Goal: Task Accomplishment & Management: Manage account settings

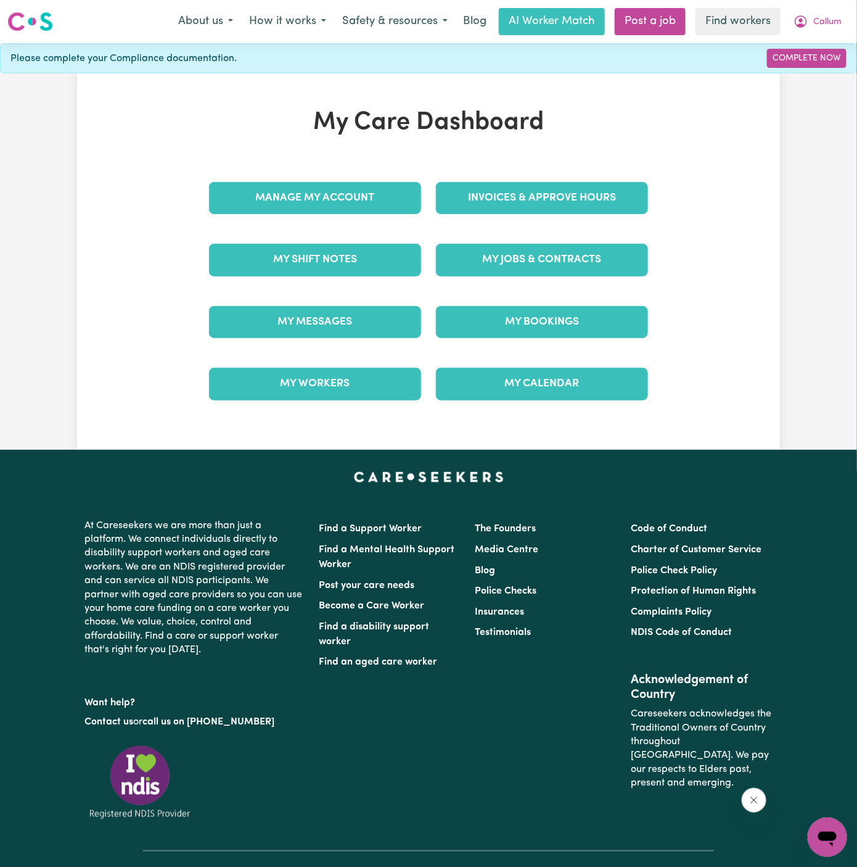
click at [529, 279] on div "My Jobs & Contracts" at bounding box center [542, 260] width 227 height 62
click at [529, 272] on link "My Jobs & Contracts" at bounding box center [542, 260] width 212 height 32
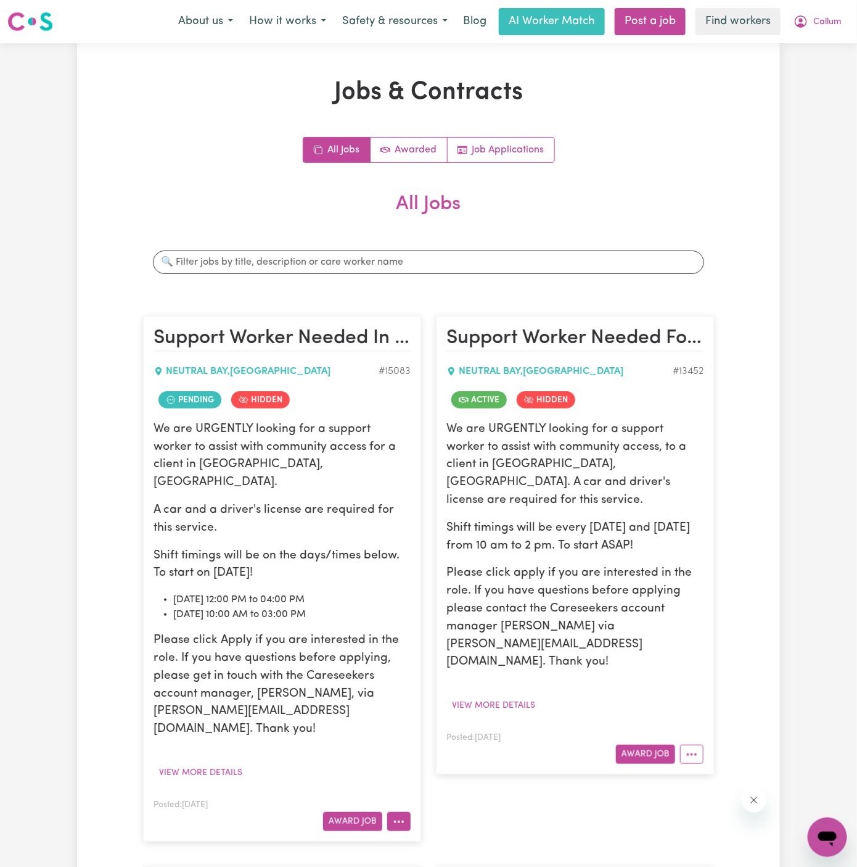
click at [397, 815] on icon "More options" at bounding box center [399, 821] width 12 height 12
click at [435, 657] on link "View/Edit Contract" at bounding box center [448, 669] width 120 height 25
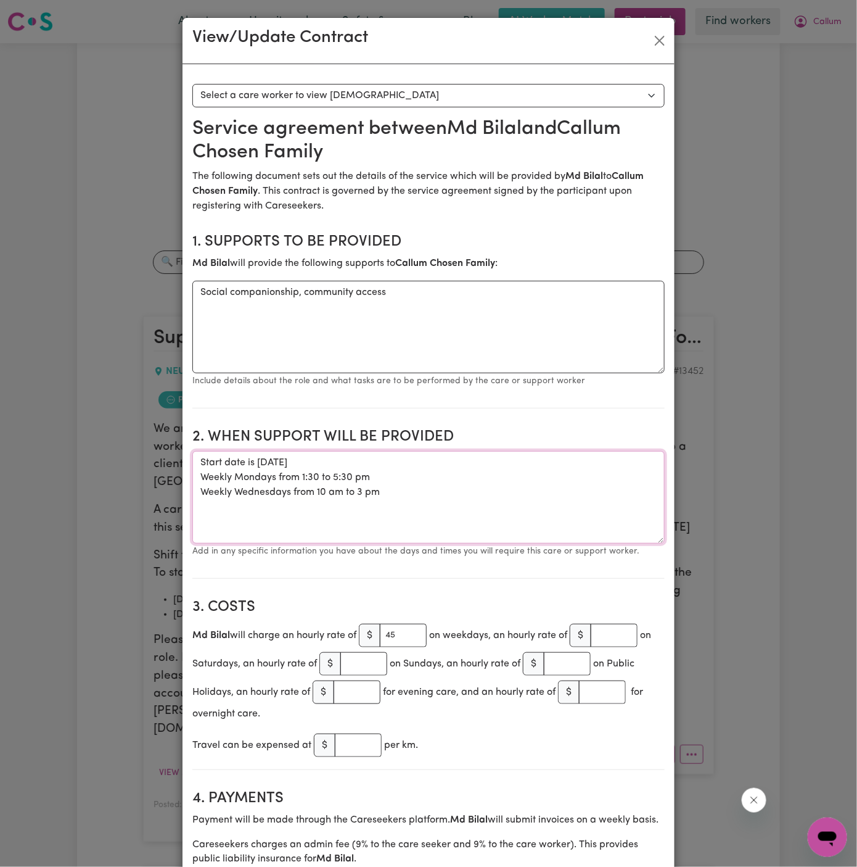
drag, startPoint x: 318, startPoint y: 476, endPoint x: 303, endPoint y: 476, distance: 14.8
click at [303, 476] on textarea "Start date is Monday, 29 September 2025 Weekly Mondays from 1:30 to 5:30 pm Wee…" at bounding box center [428, 497] width 472 height 93
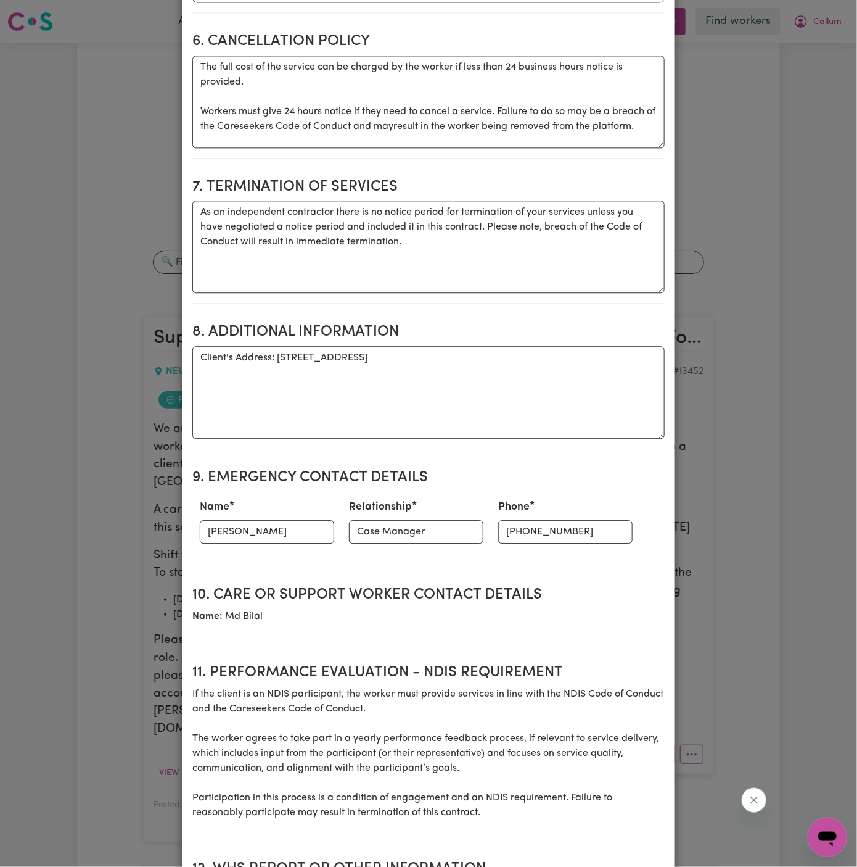
scroll to position [1249, 0]
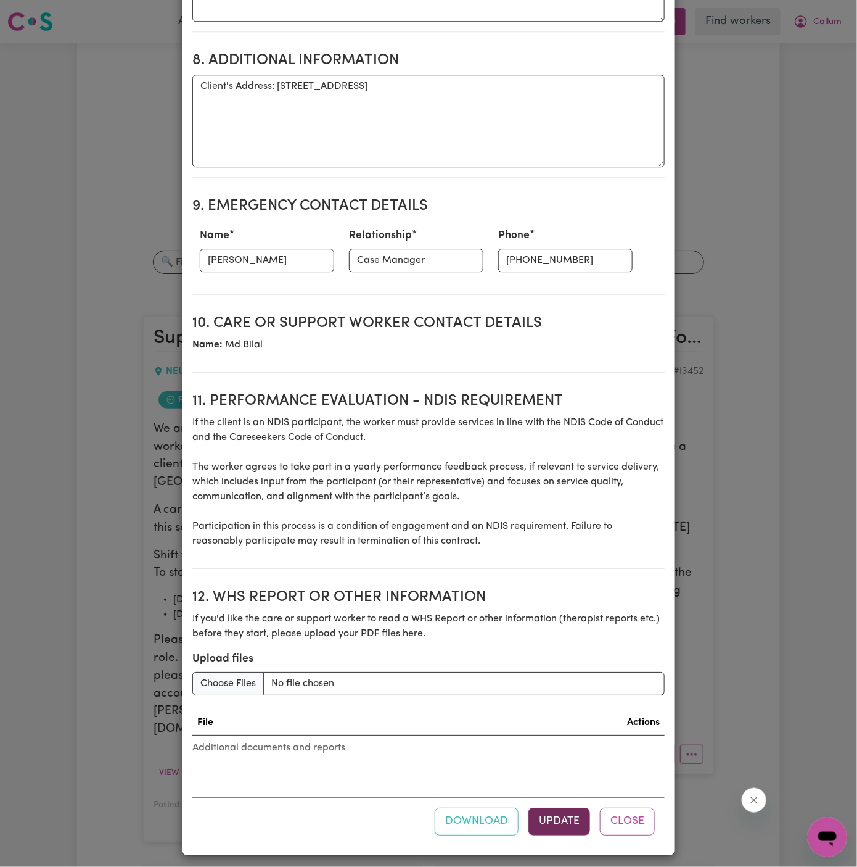
type textarea "Start date is Monday, 29 September 2025 Weekly Mondays from 2 pm to 5:30 pm Wee…"
click at [548, 814] on button "Update" at bounding box center [560, 820] width 62 height 27
click at [565, 807] on button "Update" at bounding box center [560, 820] width 62 height 27
click at [628, 817] on button "Close" at bounding box center [627, 820] width 55 height 27
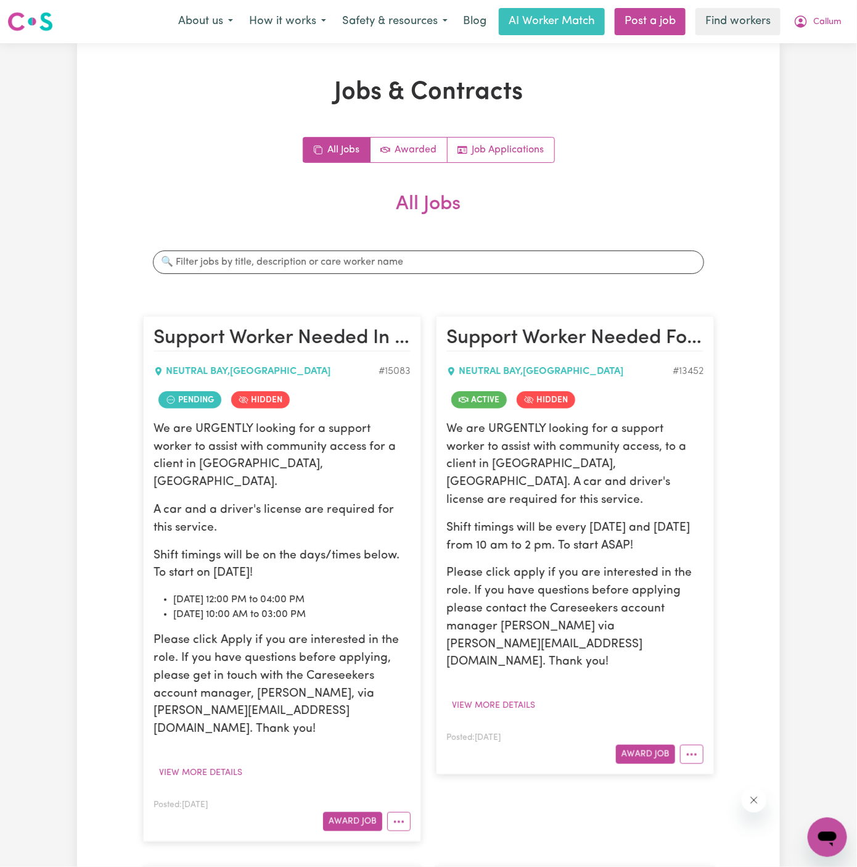
scroll to position [0, 0]
click at [401, 812] on button "More options" at bounding box center [398, 821] width 23 height 19
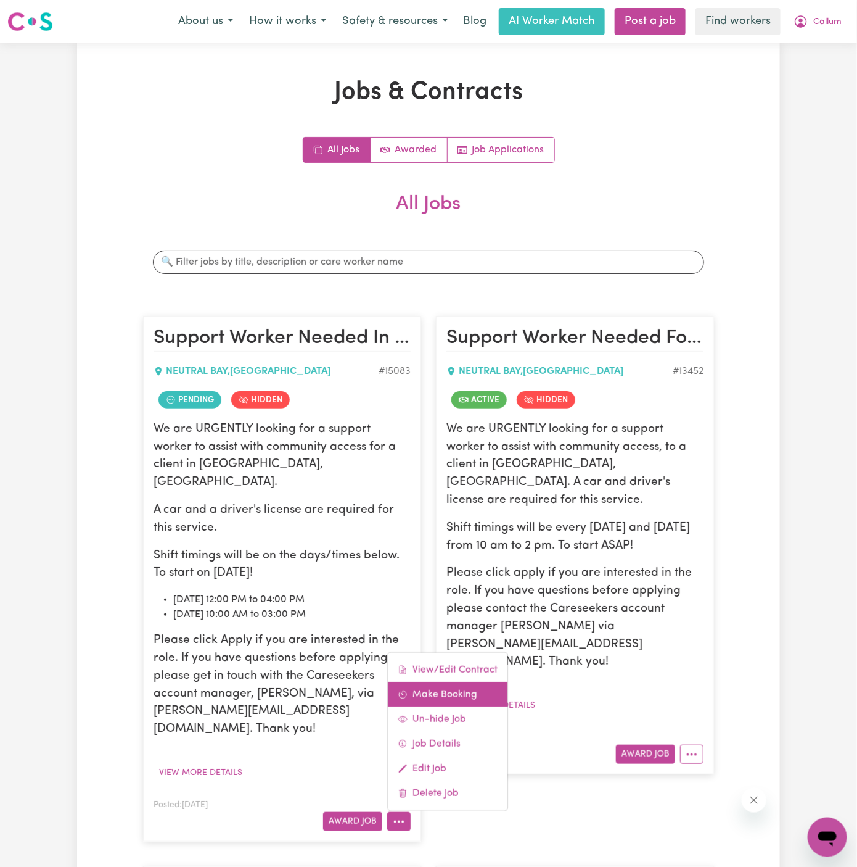
click at [442, 682] on link "Make Booking" at bounding box center [448, 694] width 120 height 25
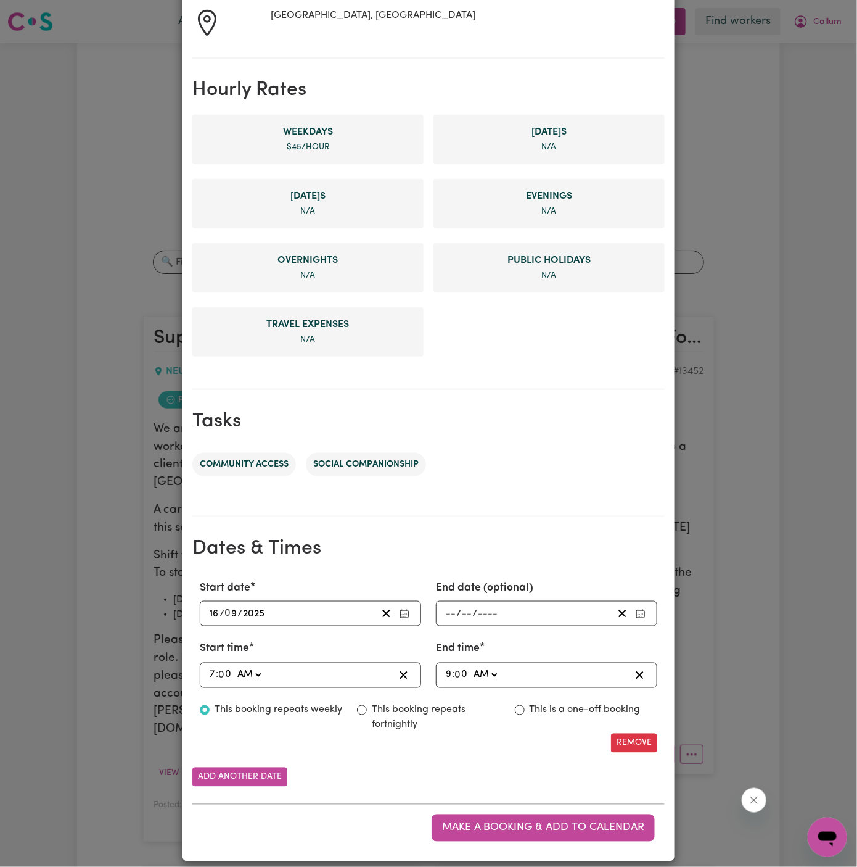
scroll to position [234, 0]
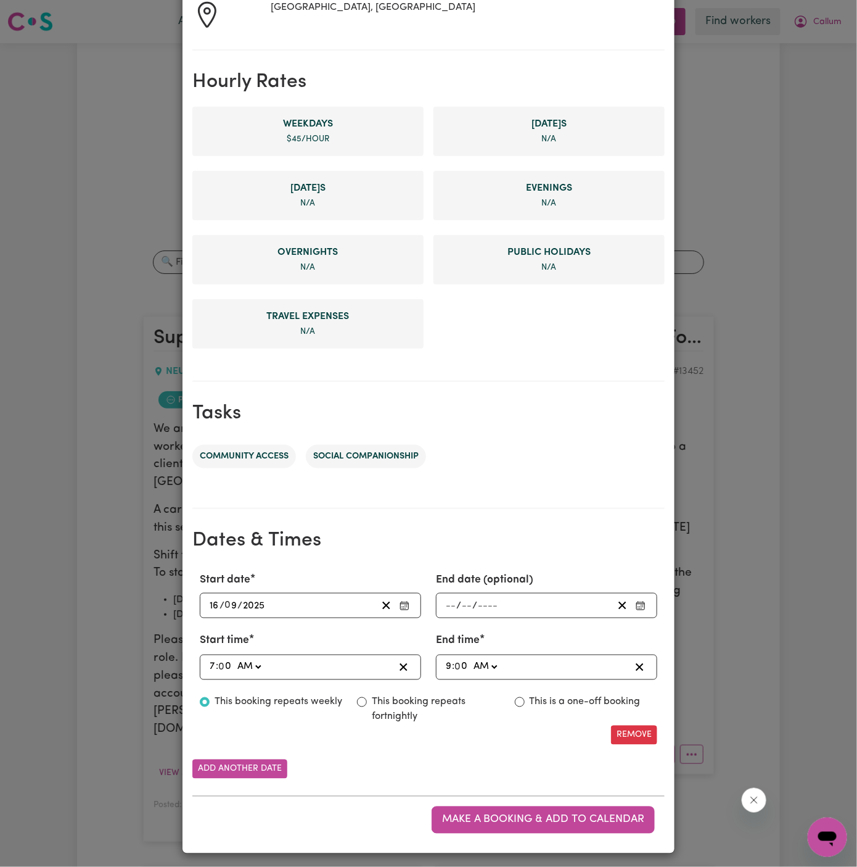
click at [214, 603] on input "16" at bounding box center [214, 605] width 10 height 17
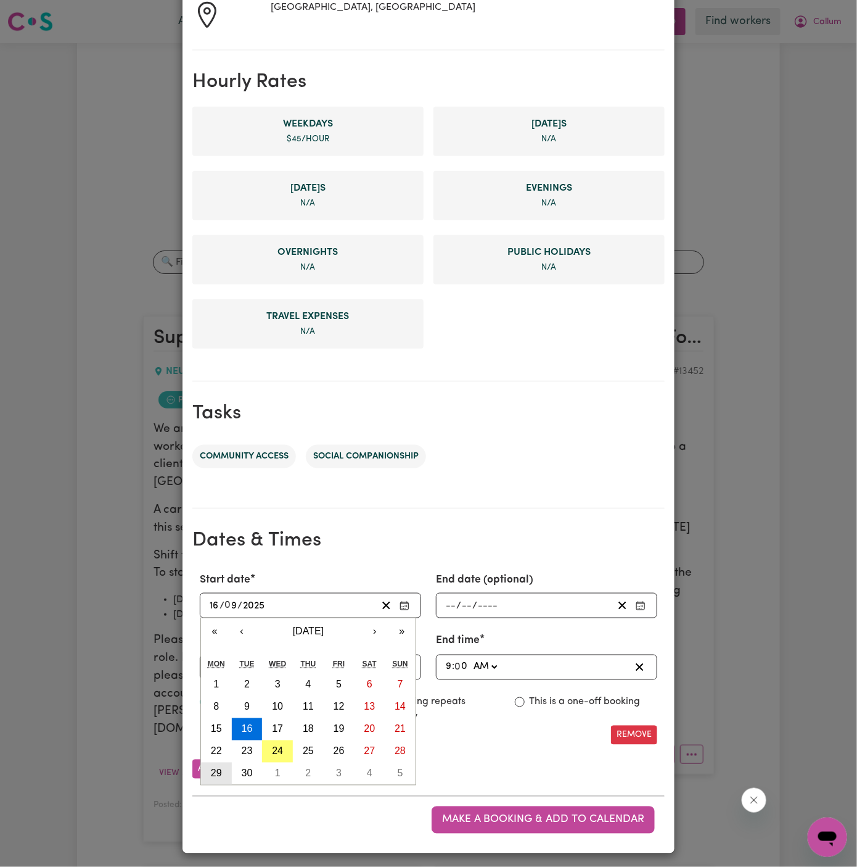
click at [219, 771] on abbr "29" at bounding box center [216, 773] width 11 height 10
type input "2025-09-29"
type input "29"
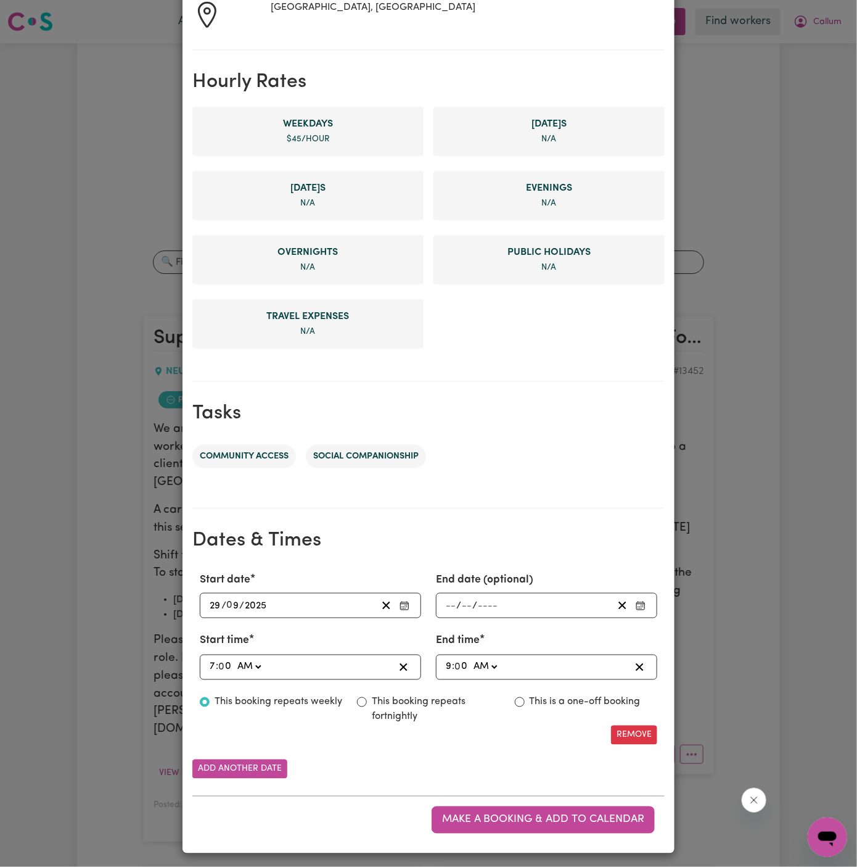
click at [207, 664] on div "07:00 7 : 0 0 AM PM" at bounding box center [310, 666] width 221 height 25
click at [212, 664] on input "7" at bounding box center [212, 667] width 7 height 17
type input "02:00"
type input "2"
click at [257, 664] on select "AM PM" at bounding box center [248, 667] width 29 height 17
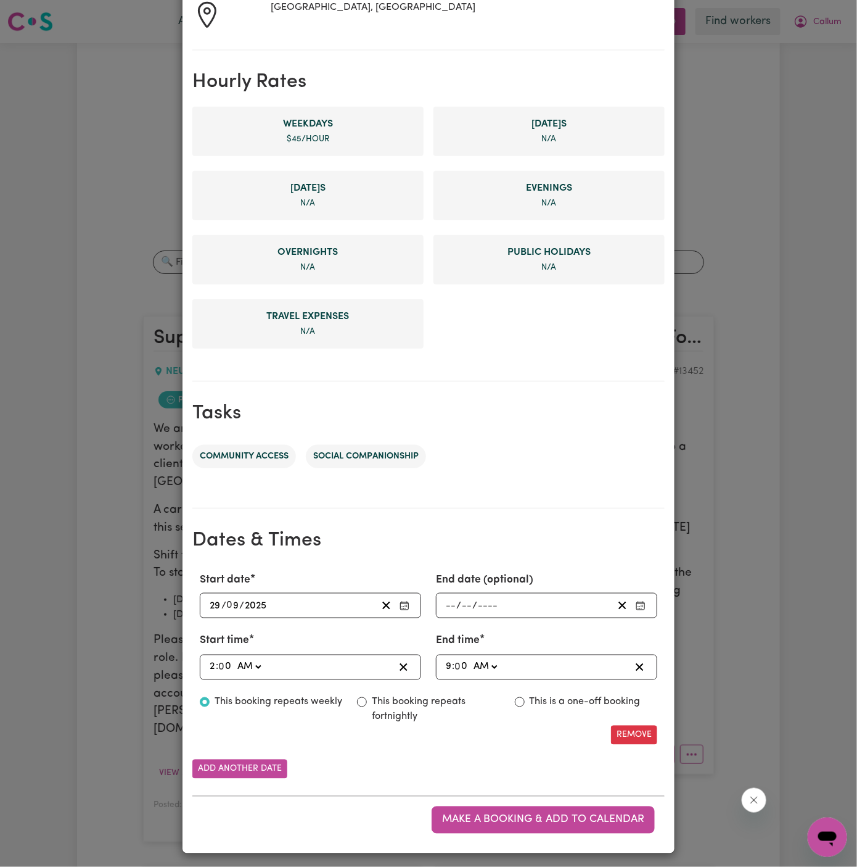
select select "pm"
click at [234, 659] on select "AM PM" at bounding box center [248, 667] width 29 height 17
type input "14:00"
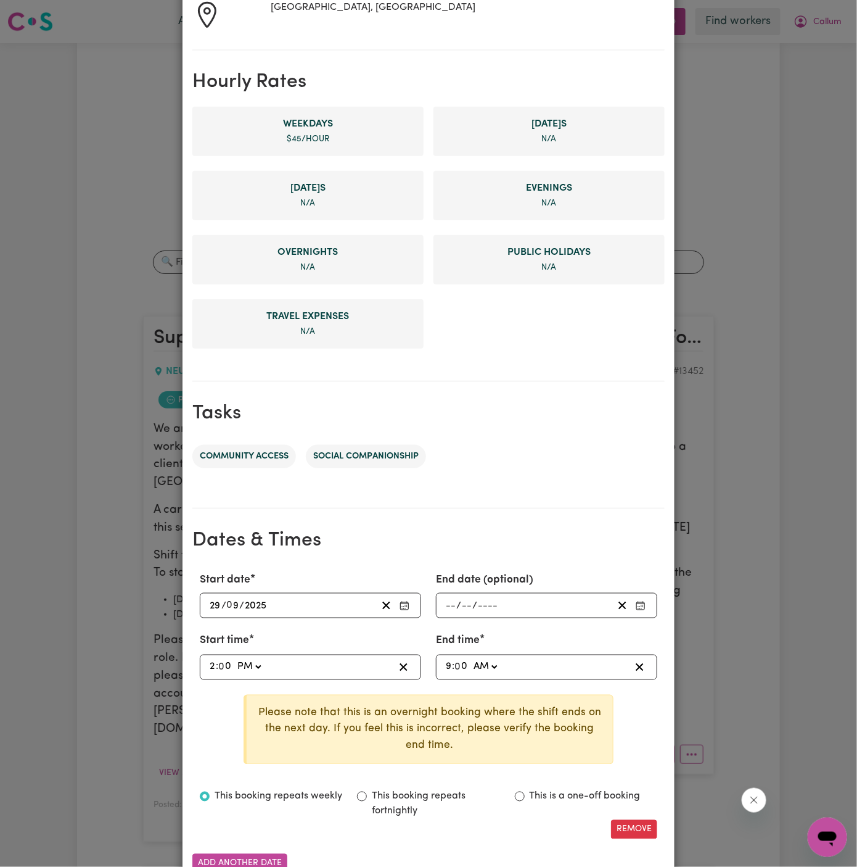
click at [451, 666] on input "9" at bounding box center [448, 667] width 7 height 17
type input "05:00"
type input "5"
type input "05:03"
type input "3"
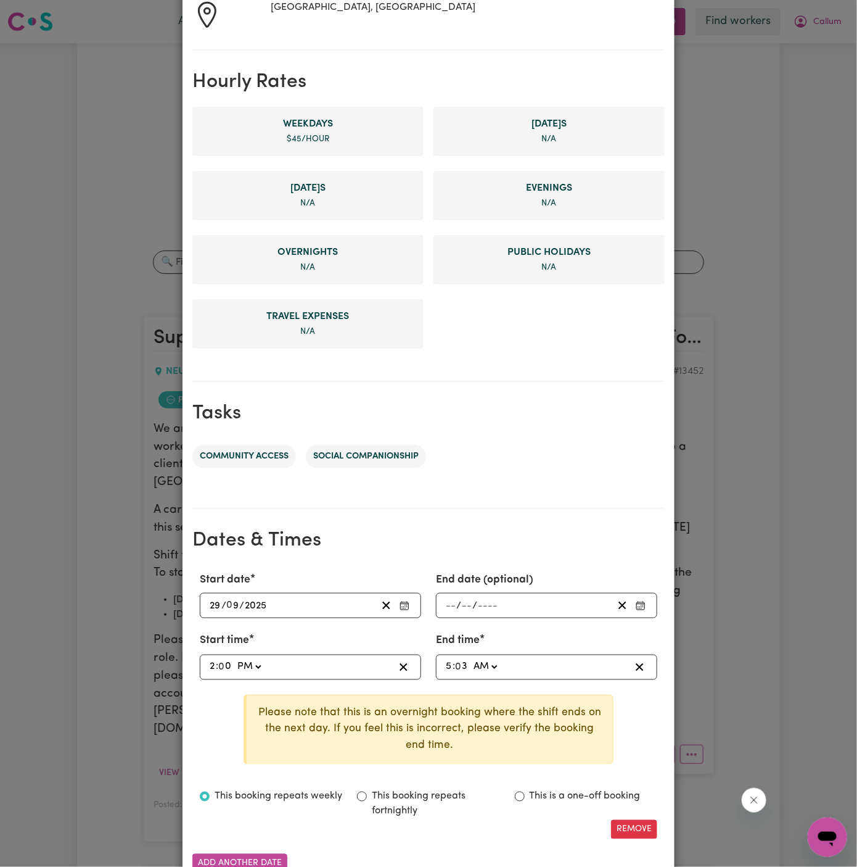
type input "05:30"
type input "30"
click at [482, 667] on select "AM PM" at bounding box center [485, 667] width 29 height 17
select select "pm"
click at [471, 659] on select "AM PM" at bounding box center [485, 667] width 29 height 17
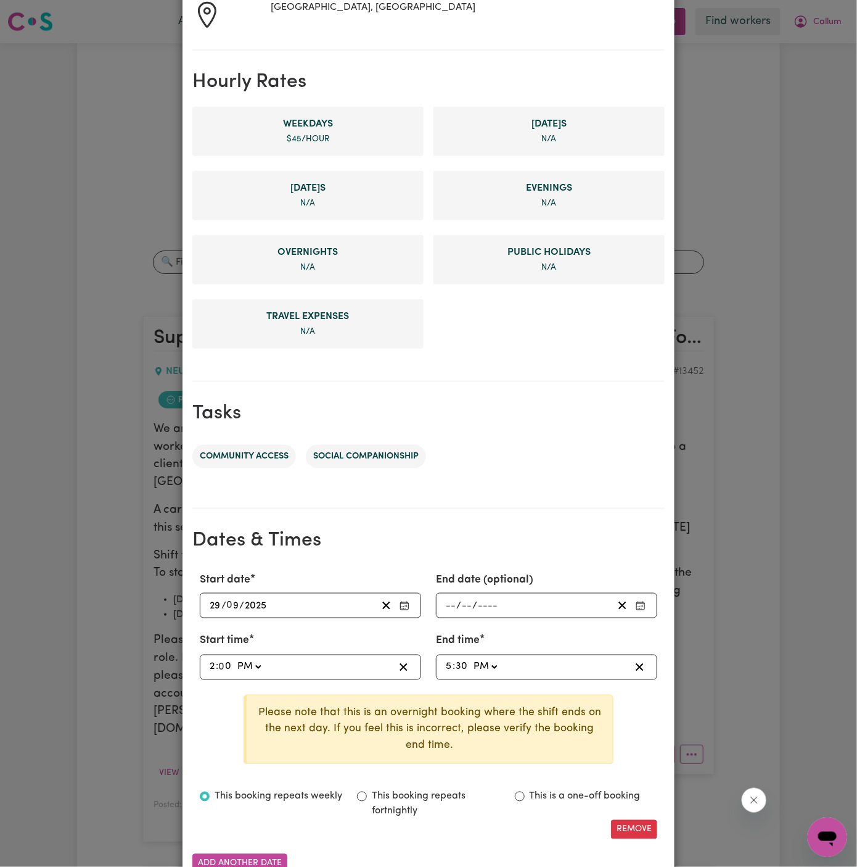
type input "17:30"
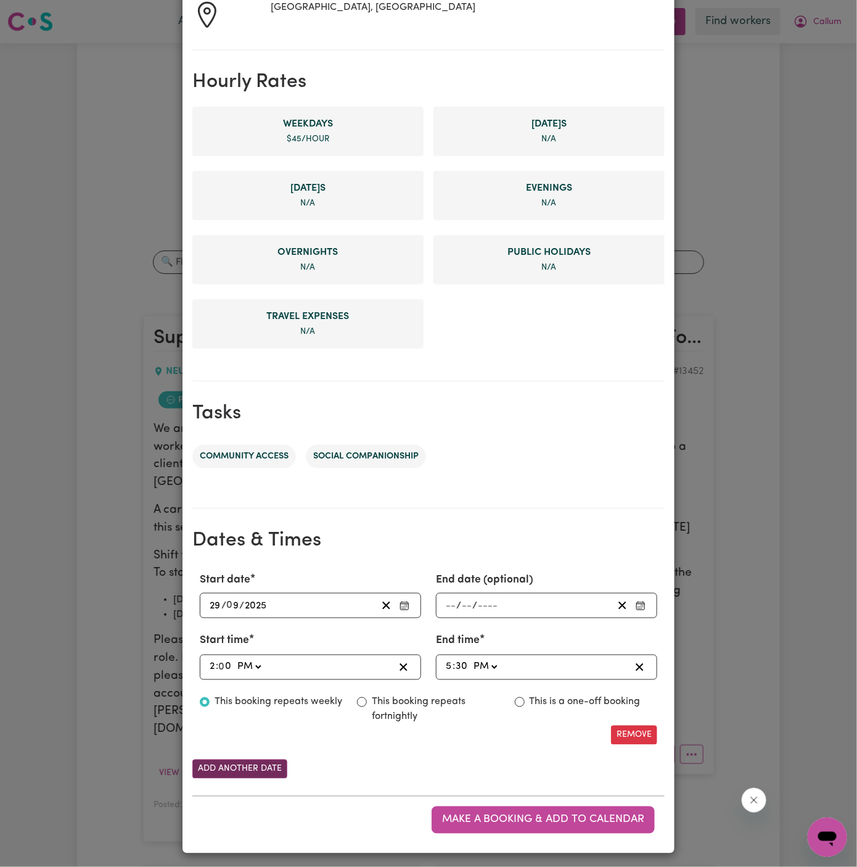
click at [280, 762] on button "Add another date" at bounding box center [239, 768] width 95 height 19
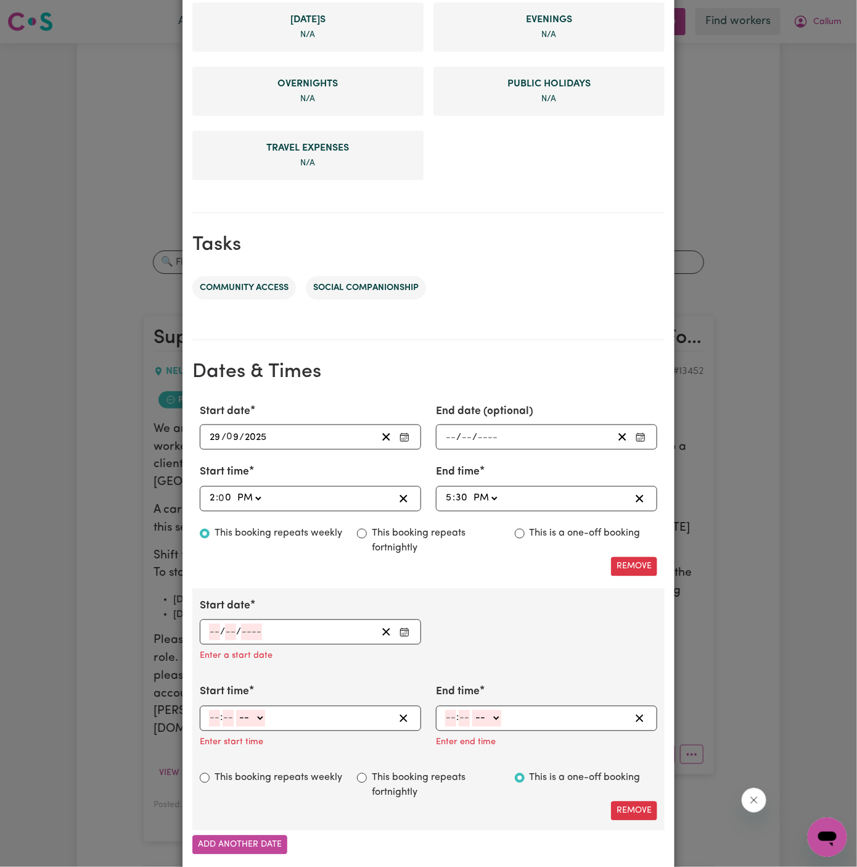
scroll to position [427, 0]
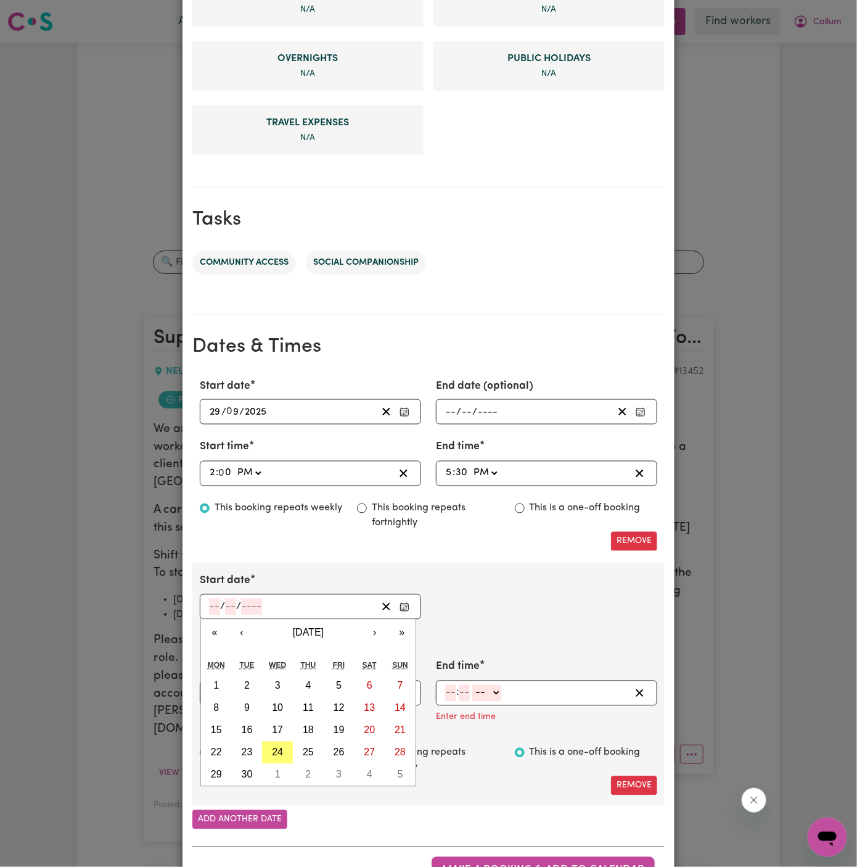
click at [213, 601] on input "number" at bounding box center [214, 606] width 11 height 17
click at [275, 775] on abbr "1" at bounding box center [278, 774] width 6 height 10
type input "2025-10-01"
type input "1"
type input "10"
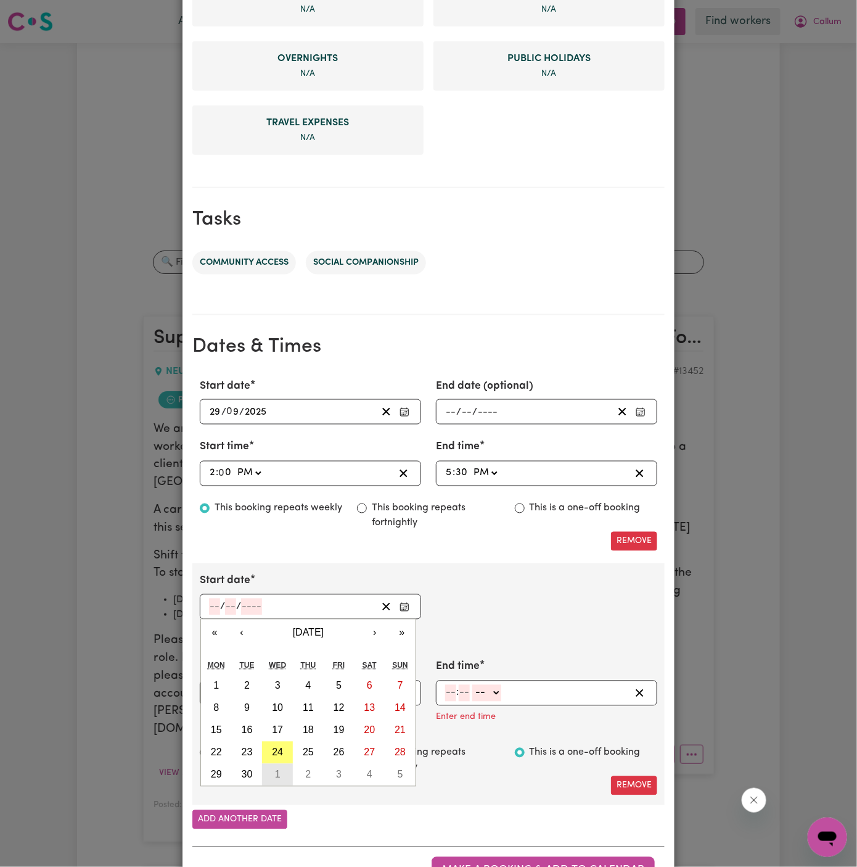
type input "2025"
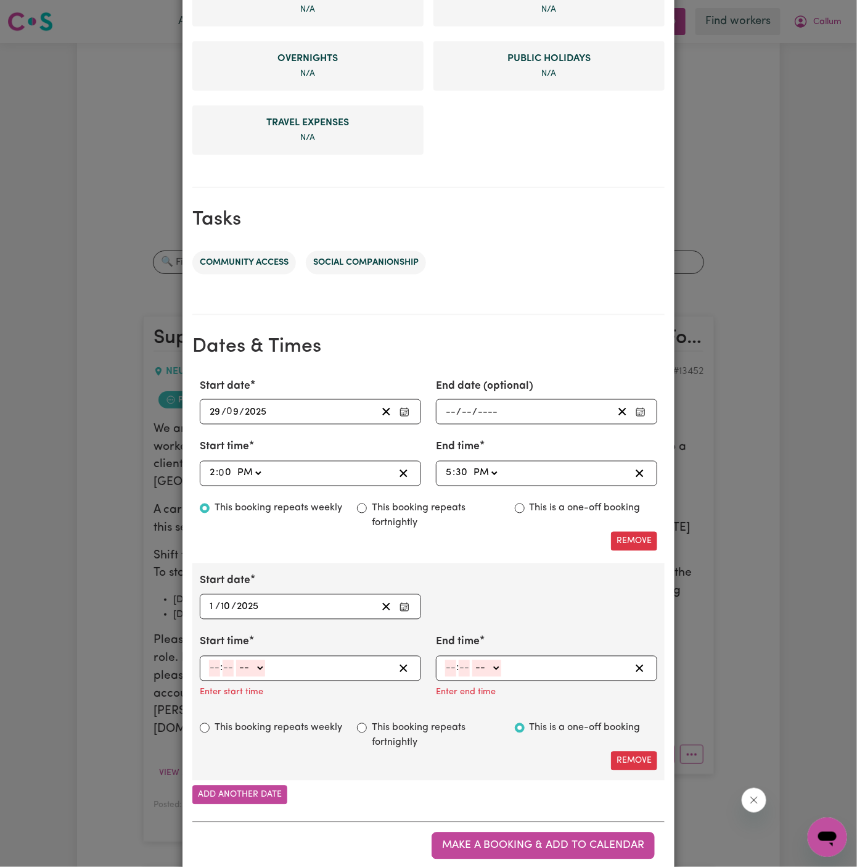
click at [213, 662] on input "number" at bounding box center [214, 668] width 11 height 17
type input "10"
type input "0"
click at [252, 669] on select "-- AM PM" at bounding box center [253, 668] width 29 height 17
select select "am"
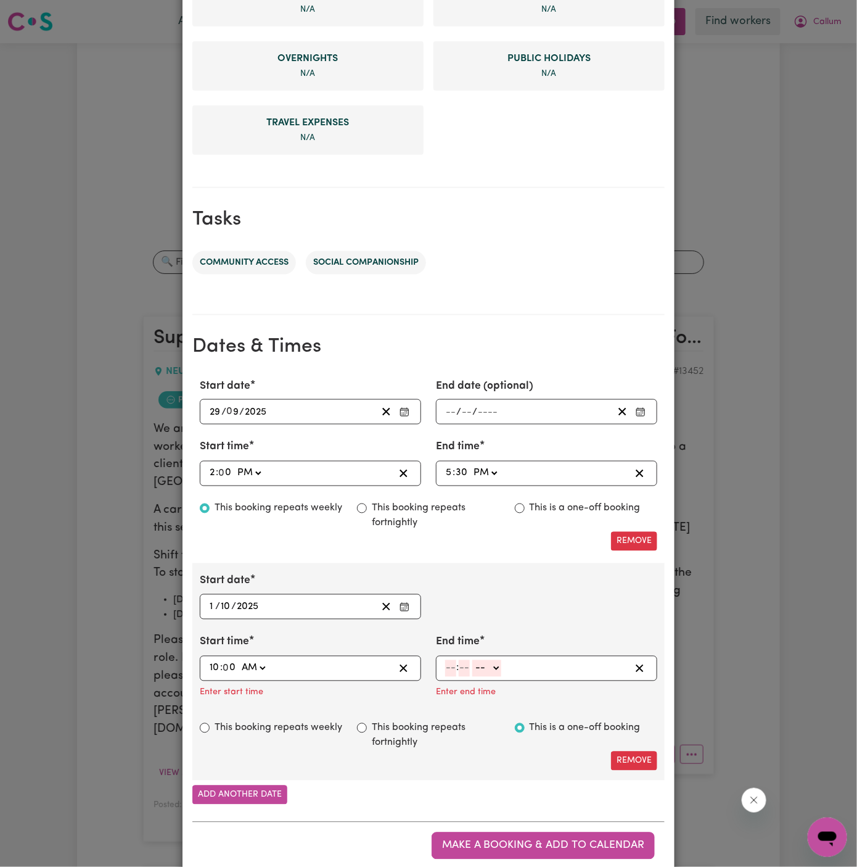
click at [239, 660] on select "-- AM PM" at bounding box center [253, 668] width 29 height 17
type input "10:00"
click at [447, 664] on input "number" at bounding box center [450, 668] width 11 height 17
type input "3"
type input "00"
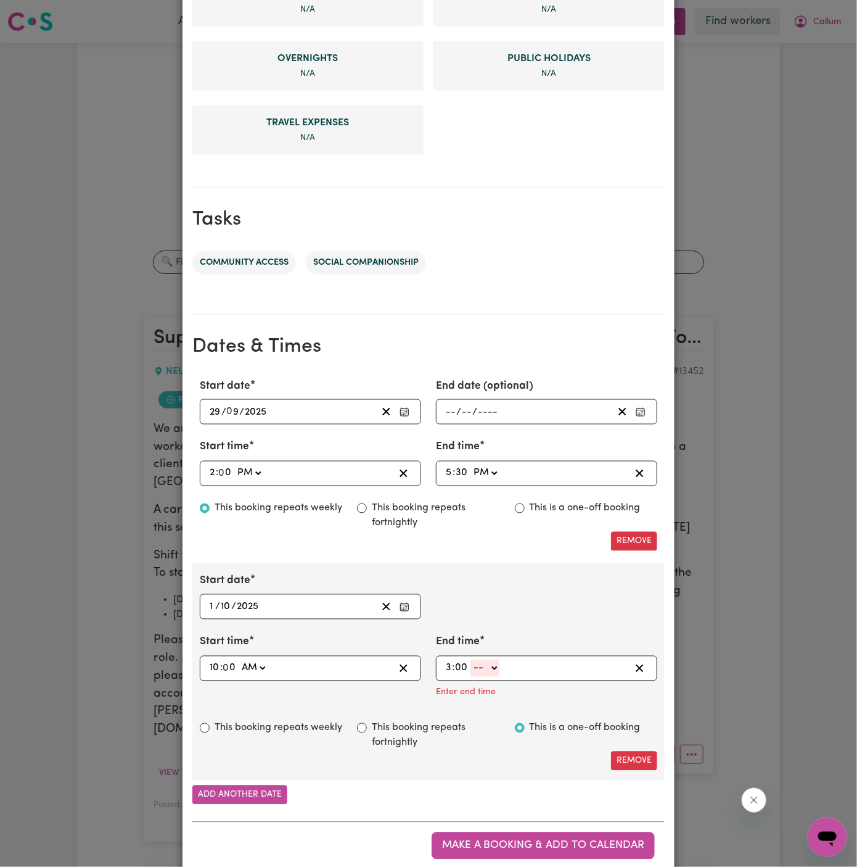
click at [489, 670] on select "-- AM PM" at bounding box center [485, 668] width 29 height 17
select select "pm"
click at [471, 660] on select "-- AM PM" at bounding box center [485, 668] width 29 height 17
type input "15:00"
type input "0"
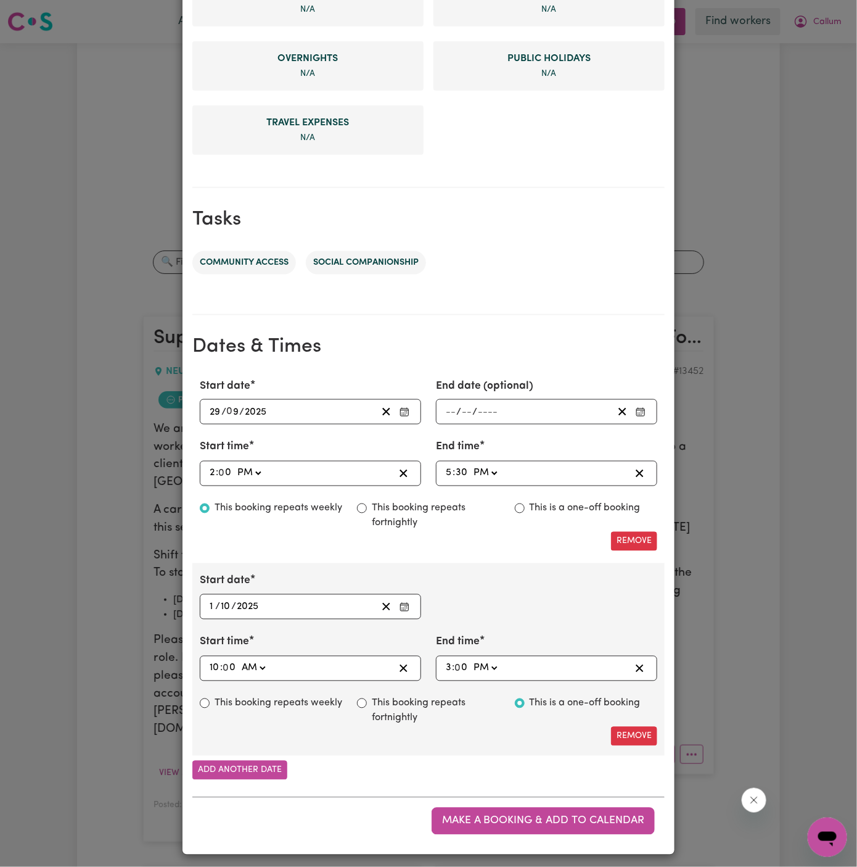
click at [260, 696] on label "This booking repeats weekly" at bounding box center [279, 703] width 128 height 15
click at [210, 698] on input "This booking repeats weekly" at bounding box center [205, 703] width 10 height 10
radio input "true"
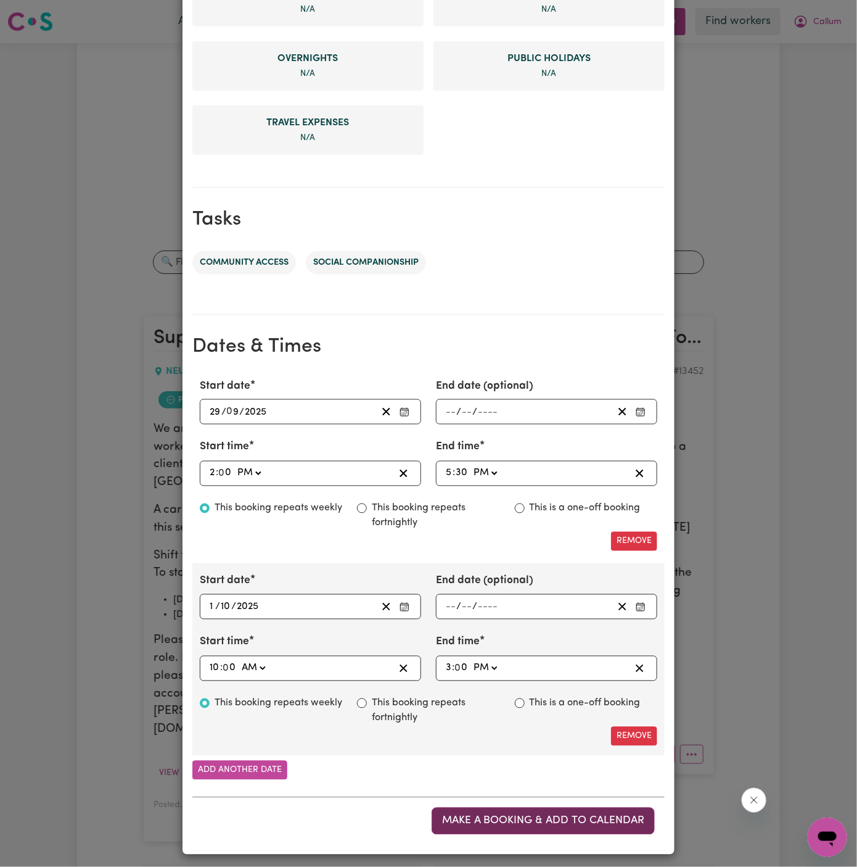
click at [563, 807] on button "Make a booking & add to calendar" at bounding box center [543, 820] width 223 height 27
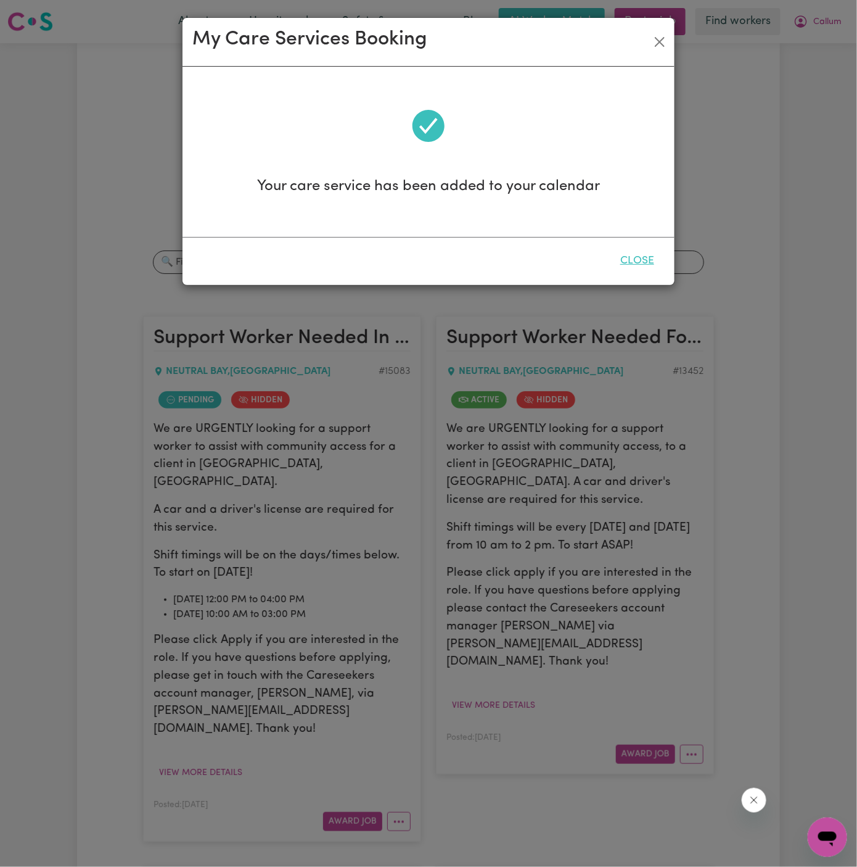
click at [642, 261] on button "Close" at bounding box center [637, 260] width 55 height 27
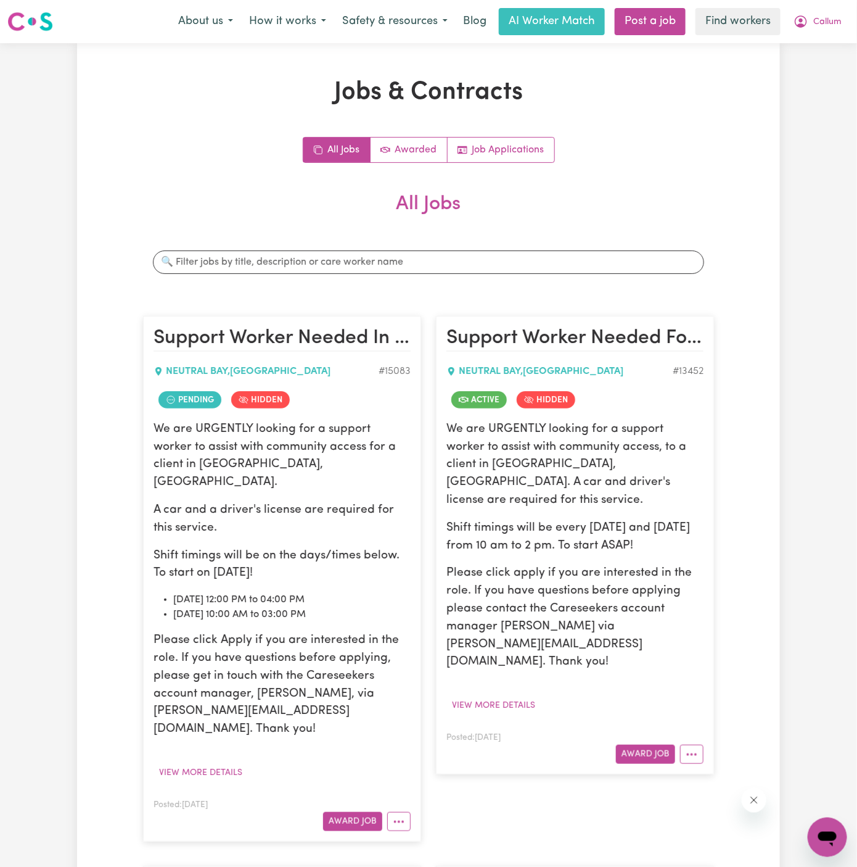
click at [403, 812] on button "More options" at bounding box center [398, 821] width 23 height 19
click at [394, 815] on icon "More options" at bounding box center [399, 821] width 12 height 12
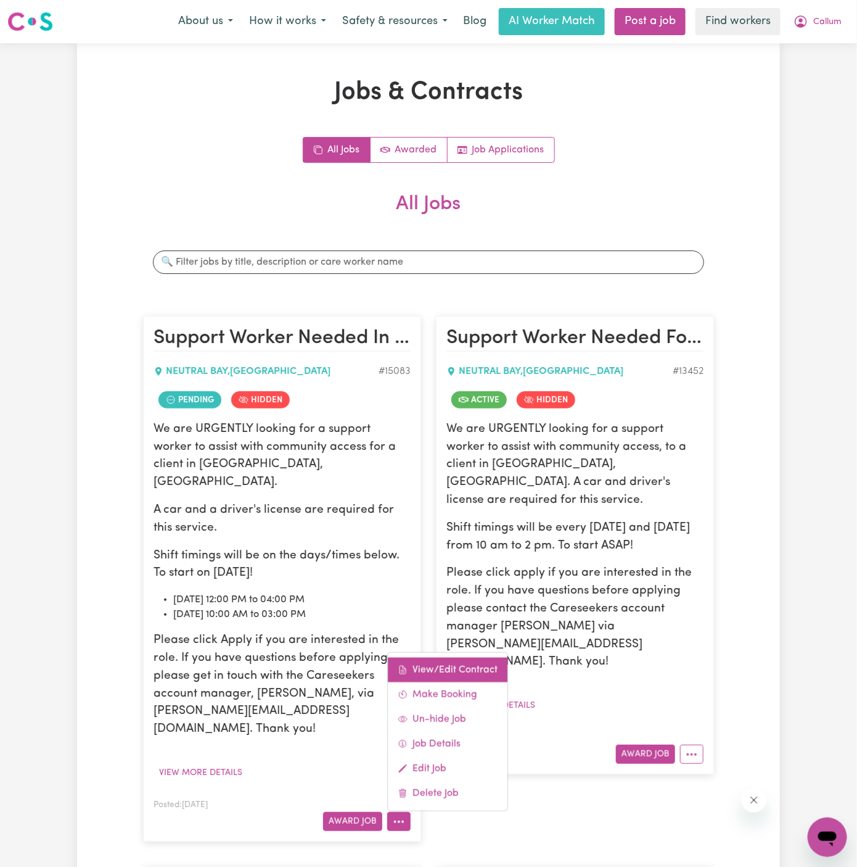
click at [449, 657] on link "View/Edit Contract" at bounding box center [448, 669] width 120 height 25
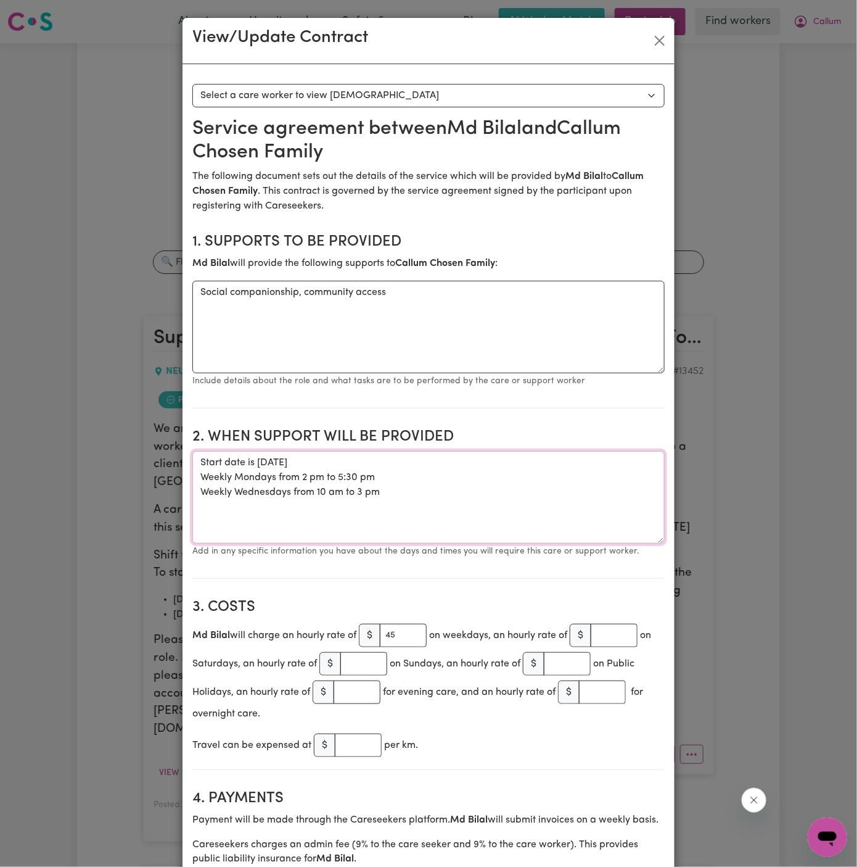
click at [316, 495] on textarea "Start date is Monday, 29 September 2025 Weekly Mondays from 2 pm to 5:30 pm Wee…" at bounding box center [428, 497] width 472 height 93
drag, startPoint x: 413, startPoint y: 495, endPoint x: 193, endPoint y: 461, distance: 222.9
click at [193, 461] on textarea "Start date is Monday, 29 September 2025 Weekly Mondays from 2 pm to 5:30 pm Wee…" at bounding box center [428, 497] width 472 height 93
click at [385, 471] on textarea "Start date is Monday, 29 September 2025 Weekly Mondays from 2 pm to 5:30 pm Wee…" at bounding box center [428, 497] width 472 height 93
click at [339, 484] on textarea "Start date is Monday, 29 September 2025 Weekly Mondays from 2 pm to 5:30 pm Wee…" at bounding box center [428, 497] width 472 height 93
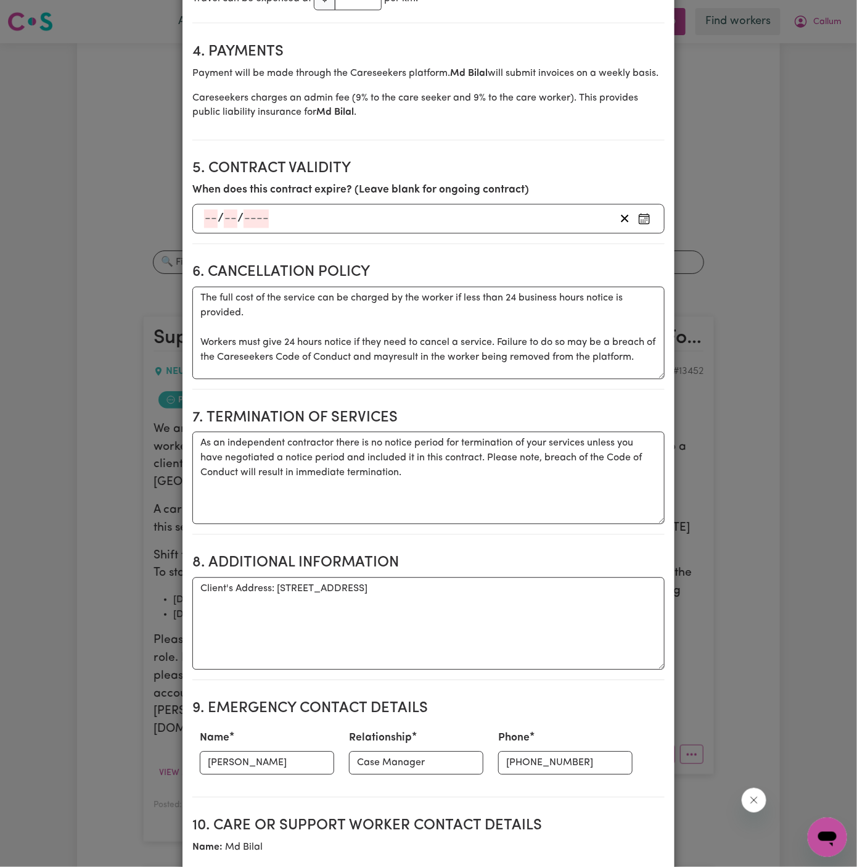
scroll to position [794, 0]
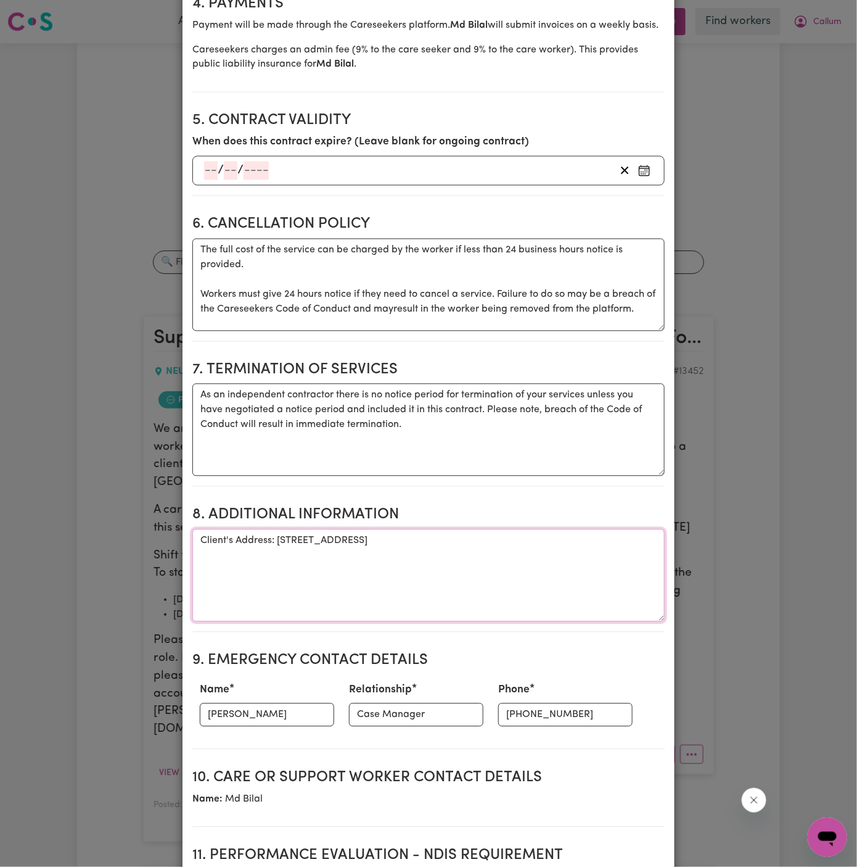
click at [282, 553] on textarea "Client's Address: 11/504 Pacific Highway, Lane Cove NSW" at bounding box center [428, 575] width 472 height 93
drag, startPoint x: 278, startPoint y: 538, endPoint x: 569, endPoint y: 536, distance: 291.1
click at [569, 536] on textarea "Client's Address: 11/504 Pacific Highway, Lane Cove NSW" at bounding box center [428, 575] width 472 height 93
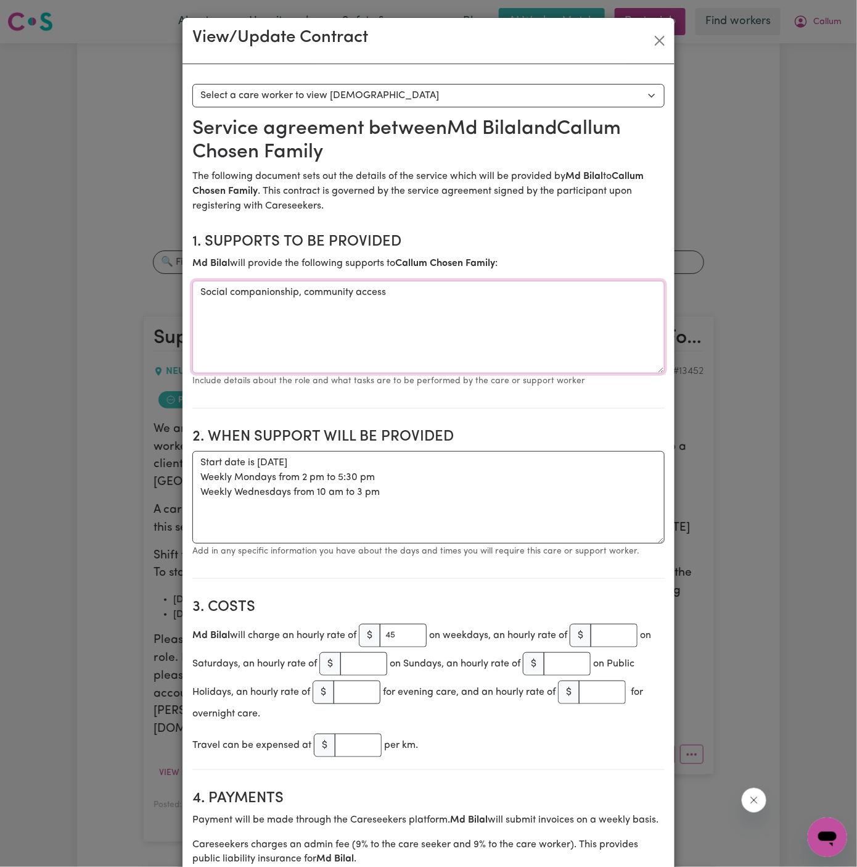
click at [242, 292] on textarea "Social companionship, community access" at bounding box center [428, 327] width 472 height 93
click at [410, 308] on textarea "Social companionship, community access" at bounding box center [428, 327] width 472 height 93
click at [433, 318] on textarea "Social companionship, community access" at bounding box center [428, 327] width 472 height 93
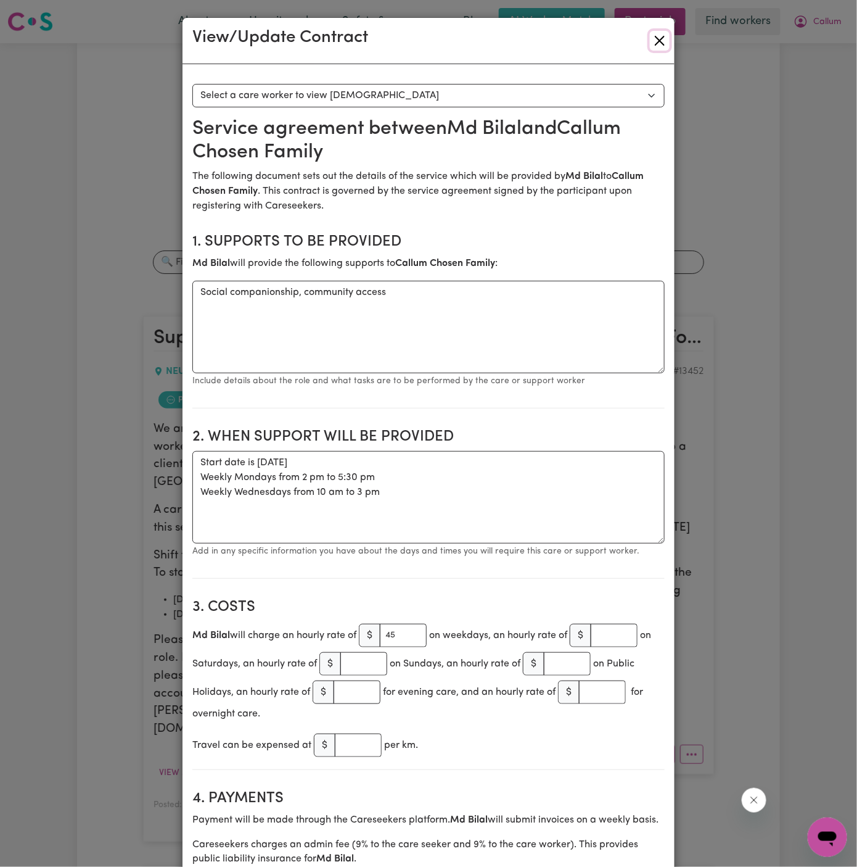
click at [665, 37] on button "Close" at bounding box center [660, 41] width 20 height 20
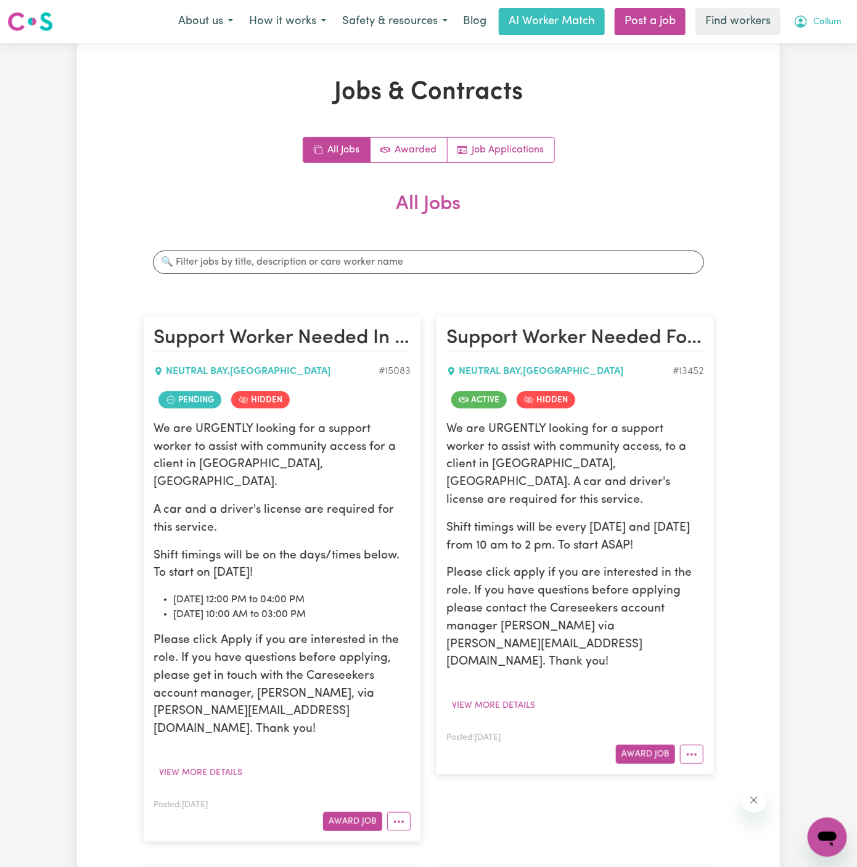
click at [833, 25] on span "Callum" at bounding box center [828, 22] width 28 height 14
click at [814, 78] on link "Logout" at bounding box center [800, 70] width 97 height 23
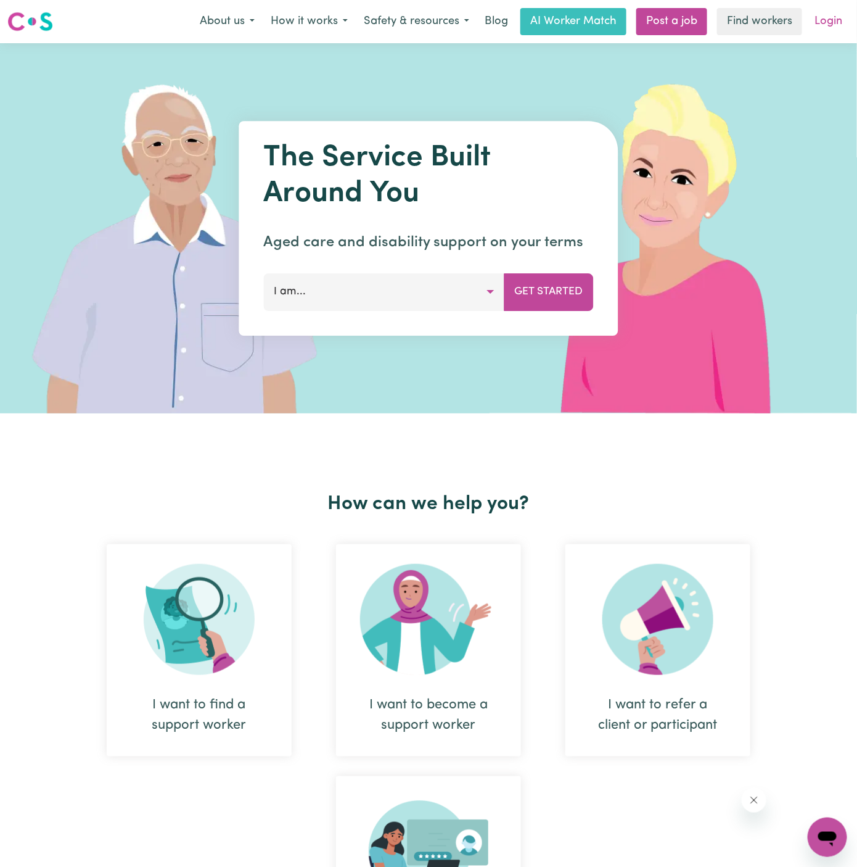
click at [829, 22] on link "Login" at bounding box center [828, 21] width 43 height 27
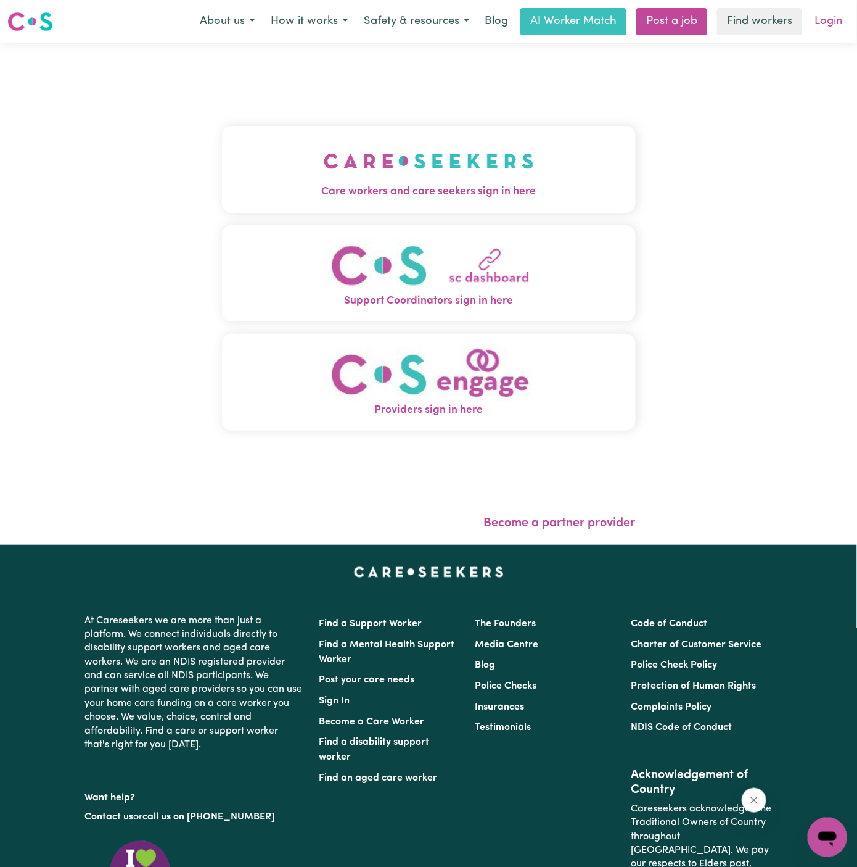
click at [825, 23] on link "Login" at bounding box center [828, 21] width 43 height 27
click at [403, 163] on img "Care workers and care seekers sign in here" at bounding box center [429, 161] width 210 height 46
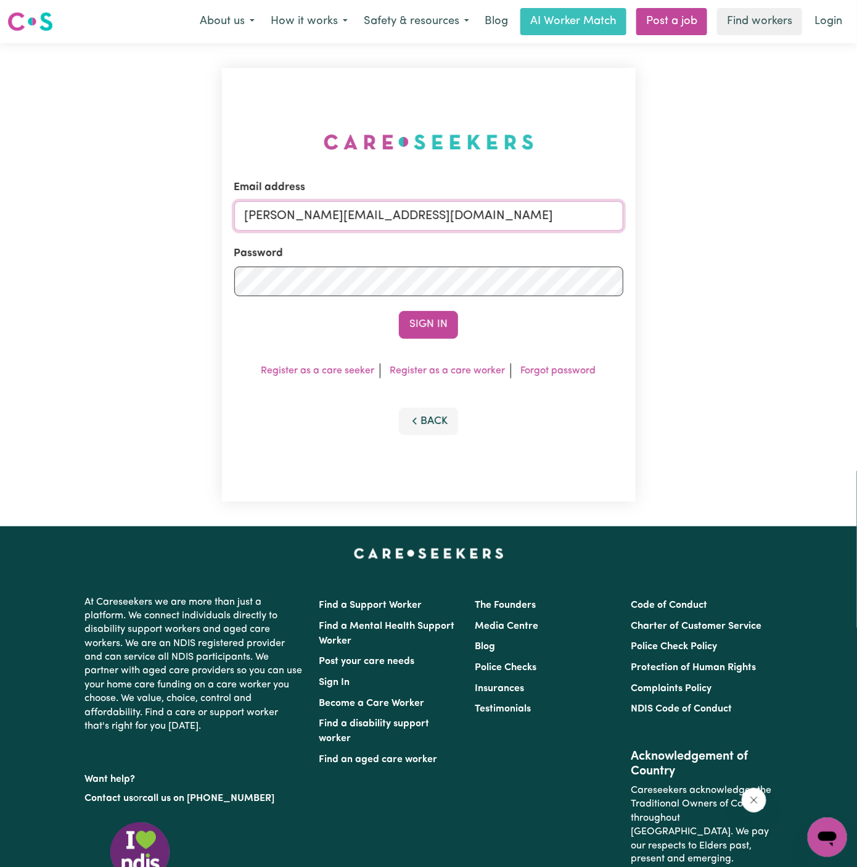
click at [397, 211] on input "dyan@careseekers.com.au" at bounding box center [428, 216] width 389 height 30
drag, startPoint x: 308, startPoint y: 212, endPoint x: 772, endPoint y: 209, distance: 464.4
click at [772, 209] on div "Email address superuser~ClientLeumeahALC@careseekers.com.au Password Sign In Re…" at bounding box center [428, 284] width 857 height 483
type input "superuser~WilliamAnthesYS@careseekers.com.au"
click at [448, 321] on button "Sign In" at bounding box center [428, 324] width 59 height 27
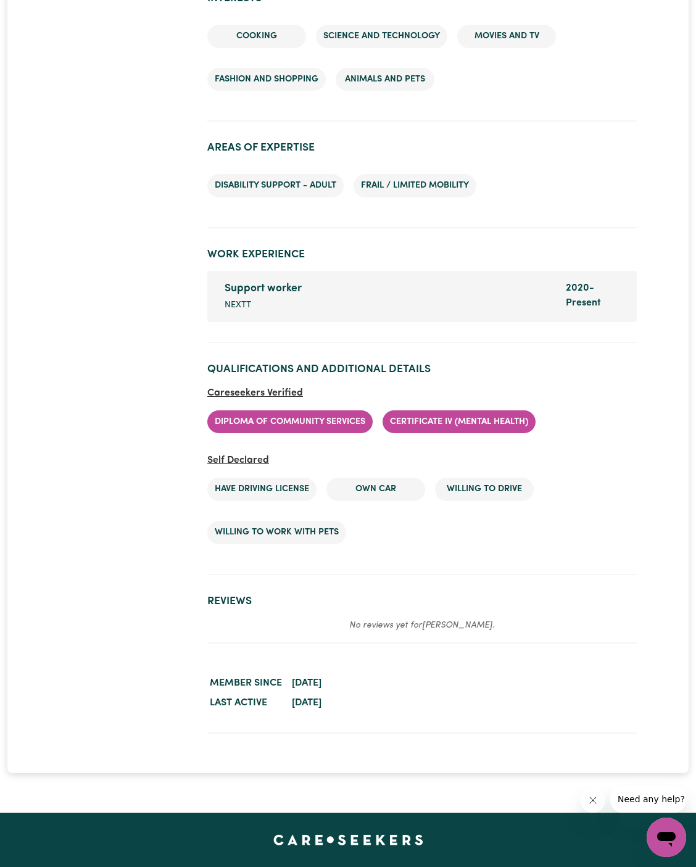
scroll to position [1626, 0]
